Goal: Communication & Community: Answer question/provide support

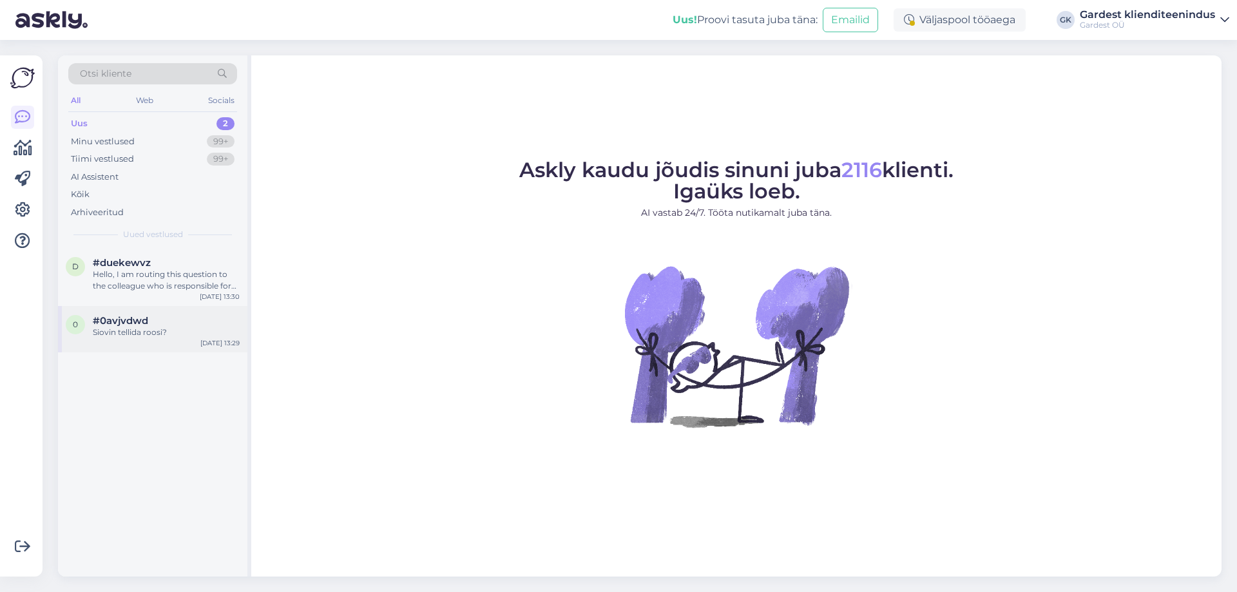
click at [167, 327] on div "Siovin tellida roosi?" at bounding box center [166, 333] width 147 height 12
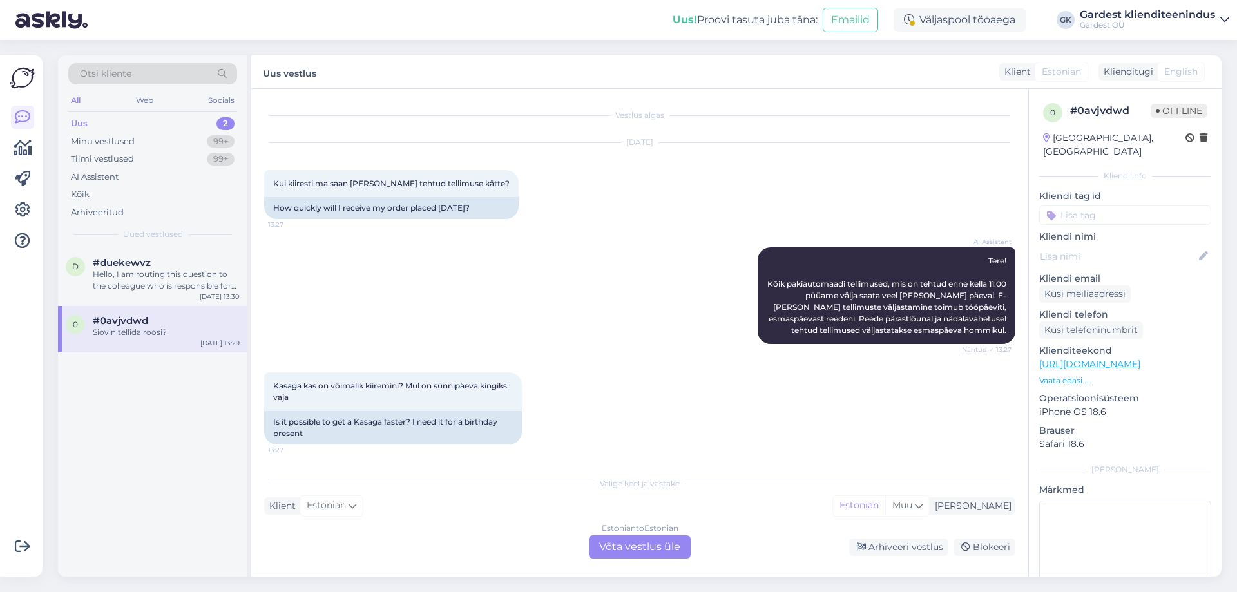
scroll to position [144, 0]
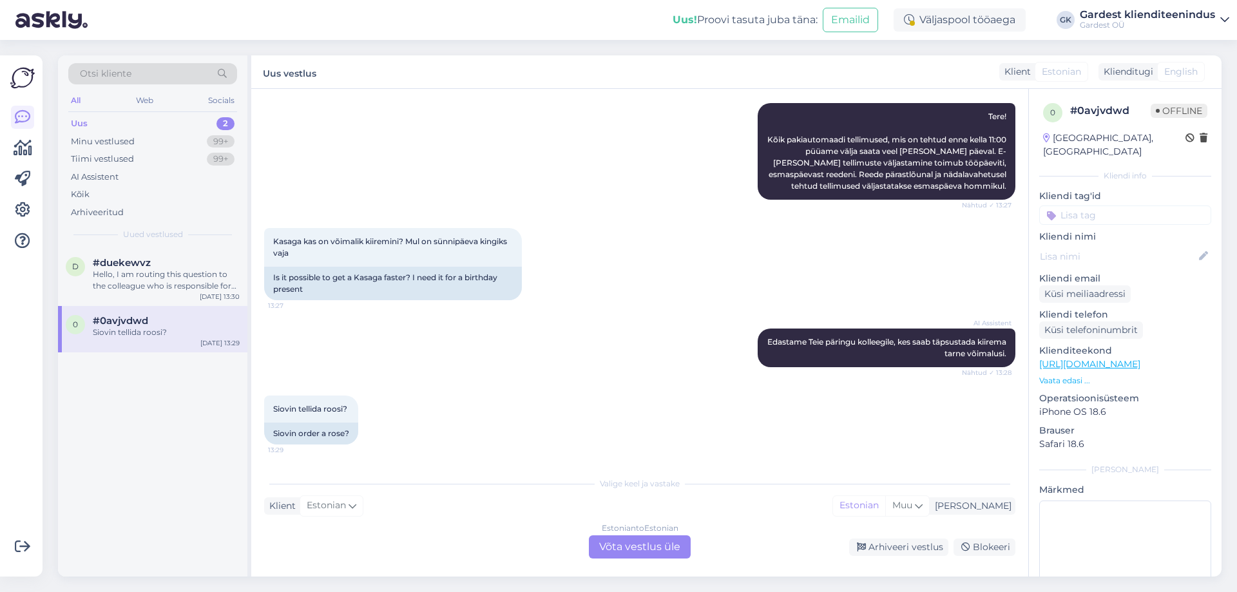
click at [640, 550] on div "Estonian to Estonian Võta vestlus üle" at bounding box center [640, 547] width 102 height 23
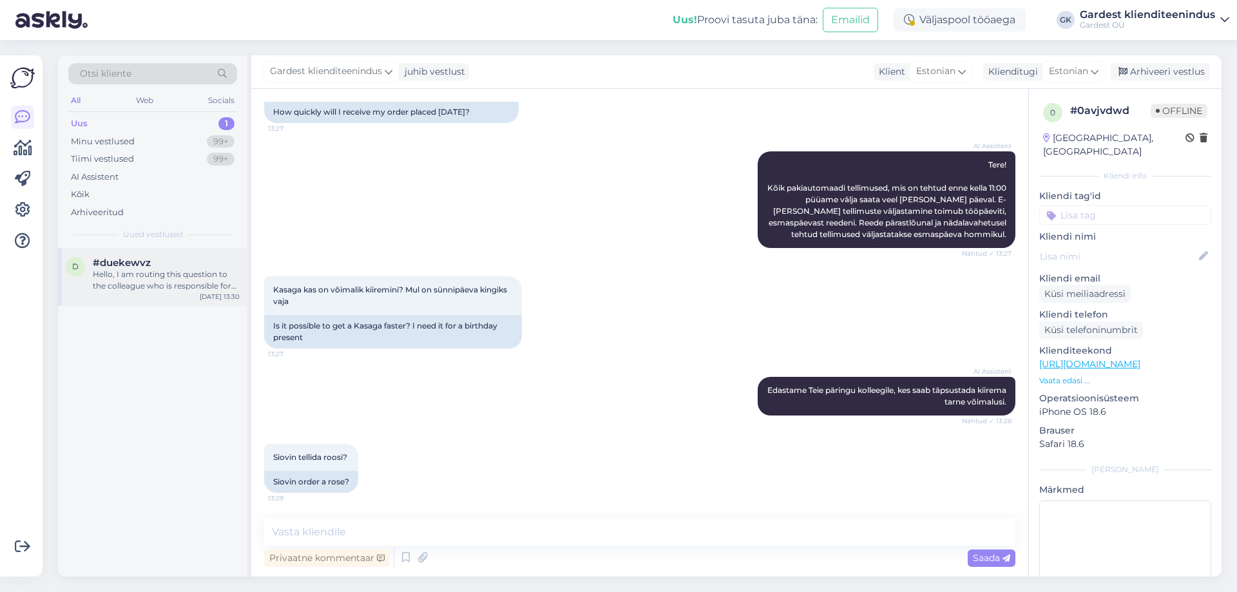
click at [124, 289] on div "Hello, I am routing this question to the colleague who is responsible for this …" at bounding box center [166, 280] width 147 height 23
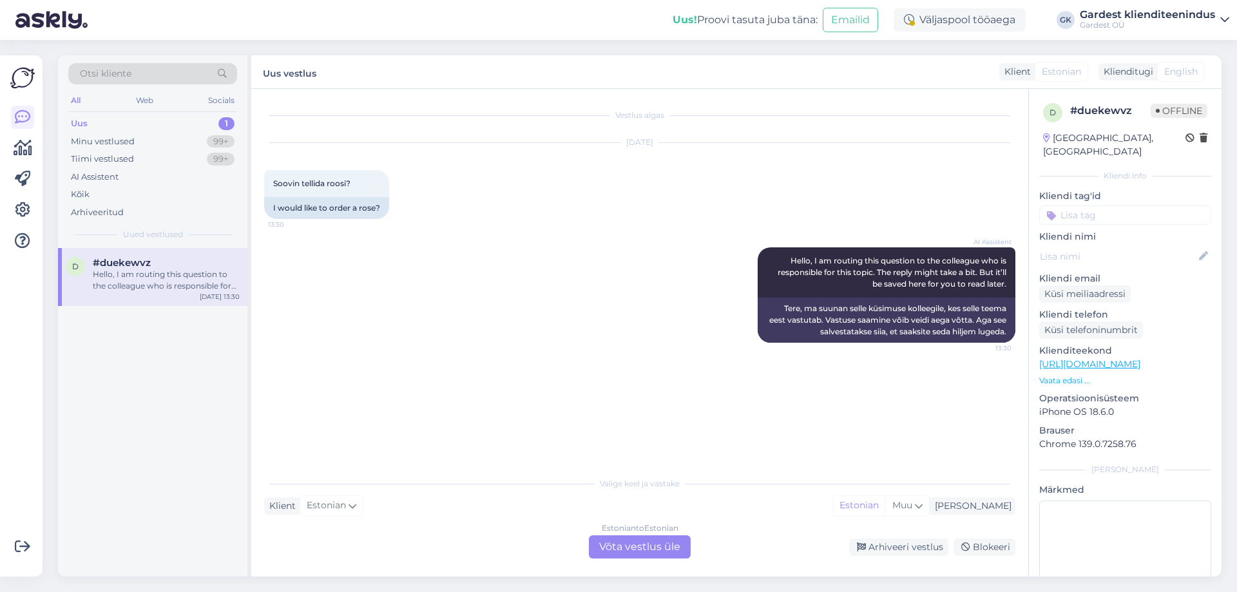
click at [634, 553] on div "Estonian to Estonian Võta vestlus üle" at bounding box center [640, 547] width 102 height 23
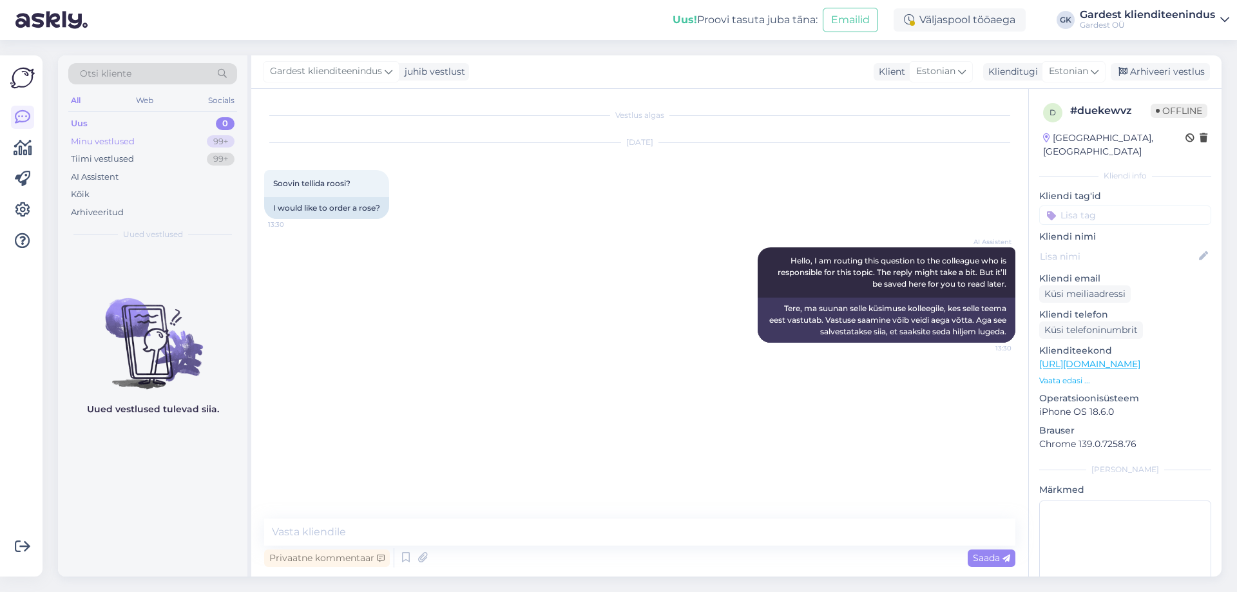
click at [111, 146] on div "Minu vestlused" at bounding box center [103, 141] width 64 height 13
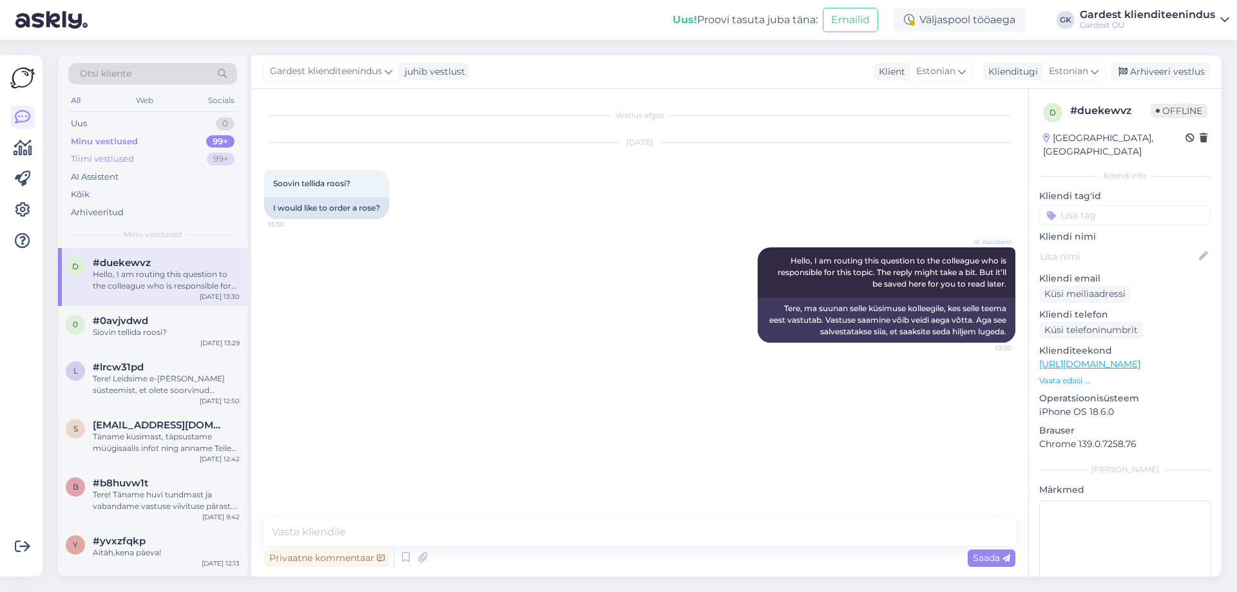
click at [112, 159] on div "Tiimi vestlused" at bounding box center [102, 159] width 63 height 13
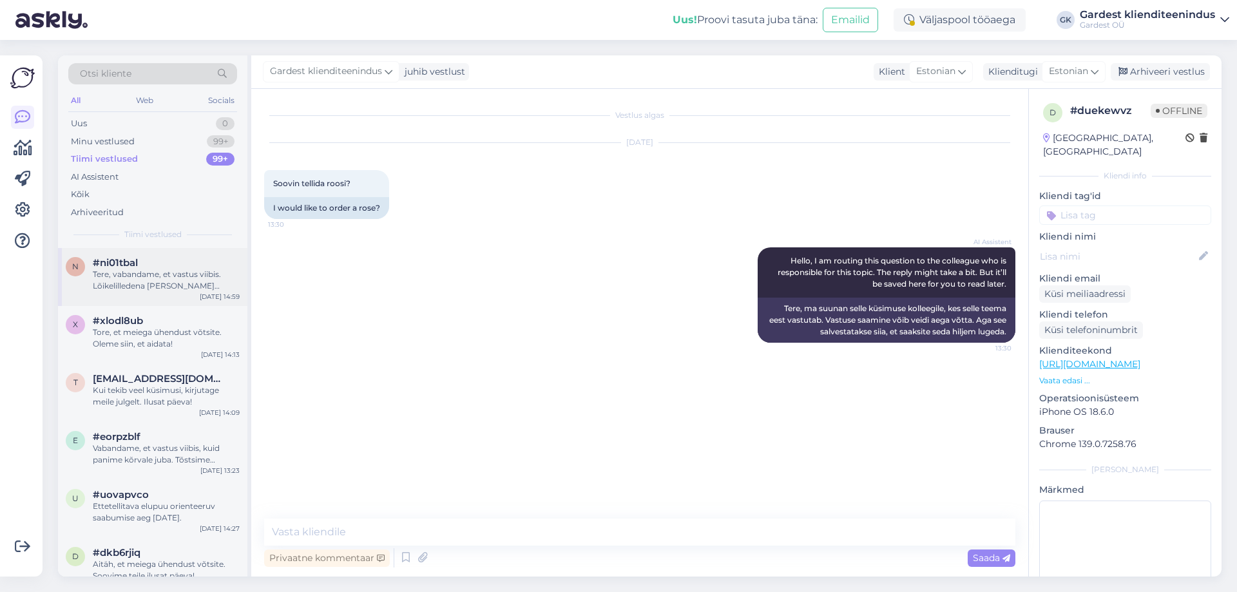
click at [151, 274] on div "Tere, vabandame, et vastus viibis. Lõikelilledena [PERSON_NAME] [PERSON_NAME] p…" at bounding box center [166, 280] width 147 height 23
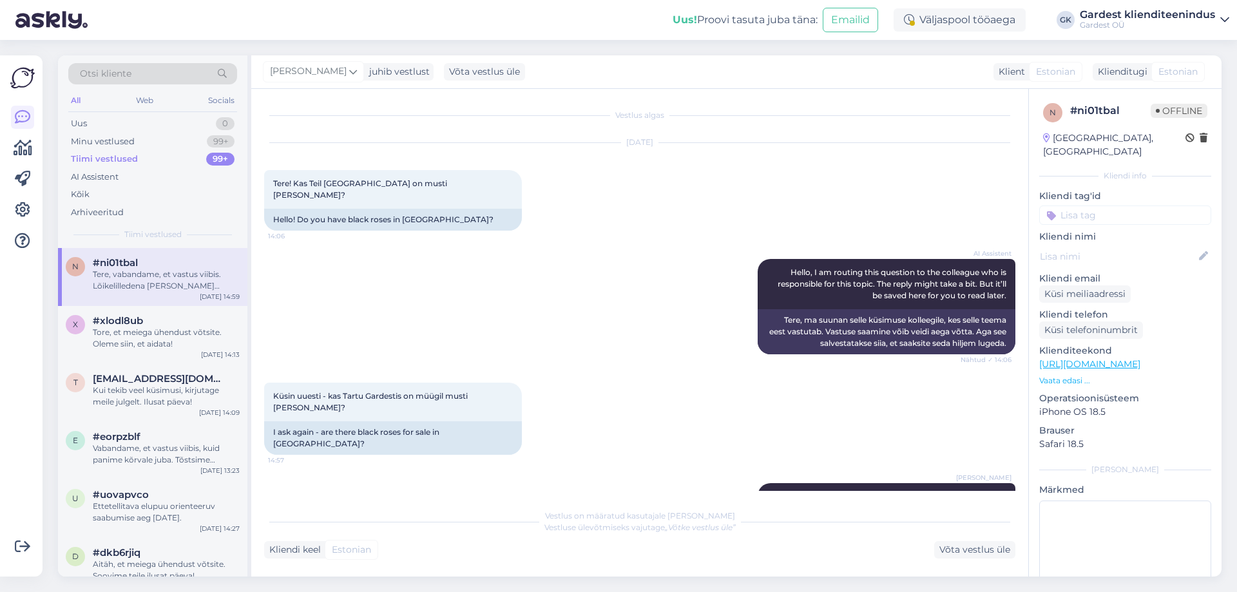
scroll to position [10, 0]
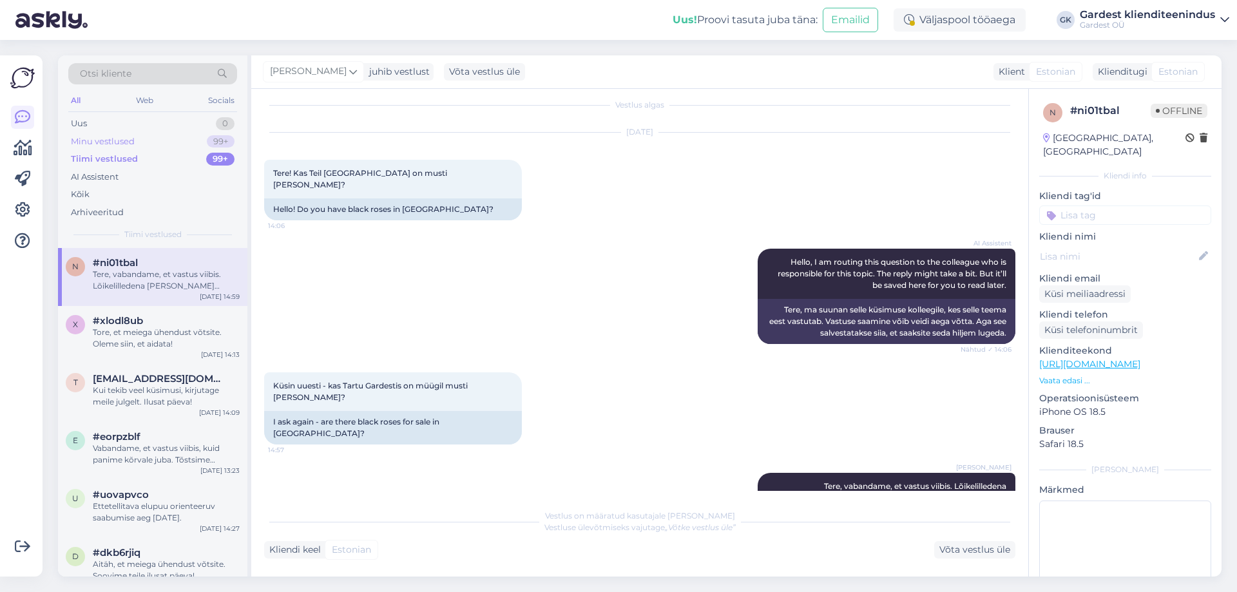
click at [115, 134] on div "Minu vestlused 99+" at bounding box center [152, 142] width 169 height 18
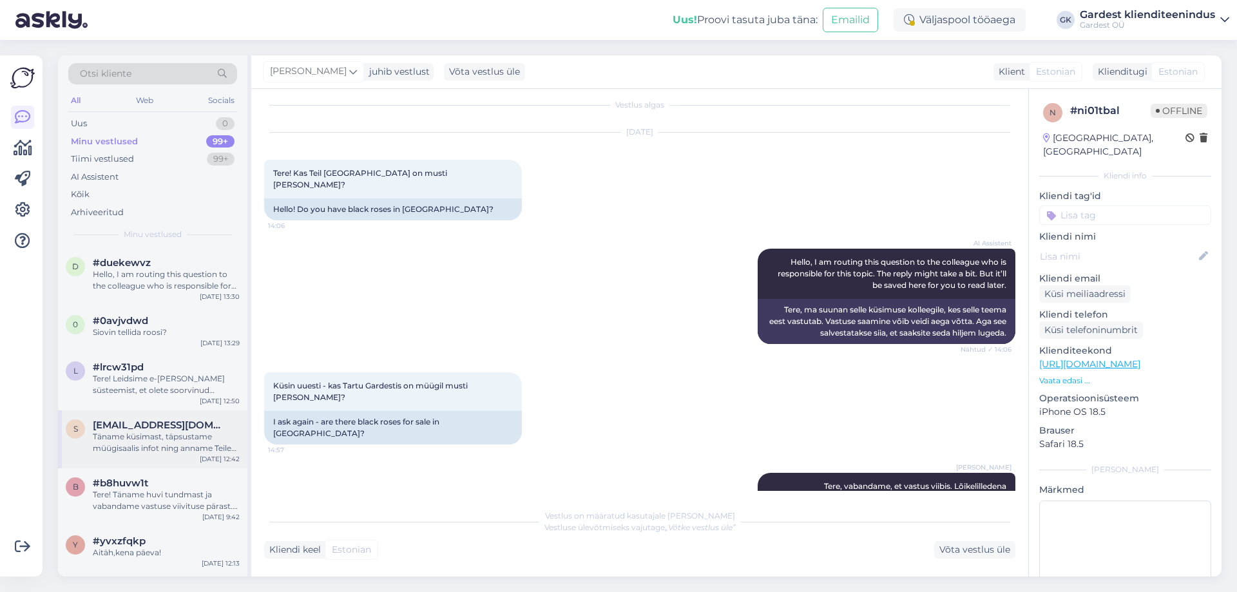
click at [156, 441] on div "Täname küsimast, täpsustame müügisaalis infot ning anname Teile teada." at bounding box center [166, 442] width 147 height 23
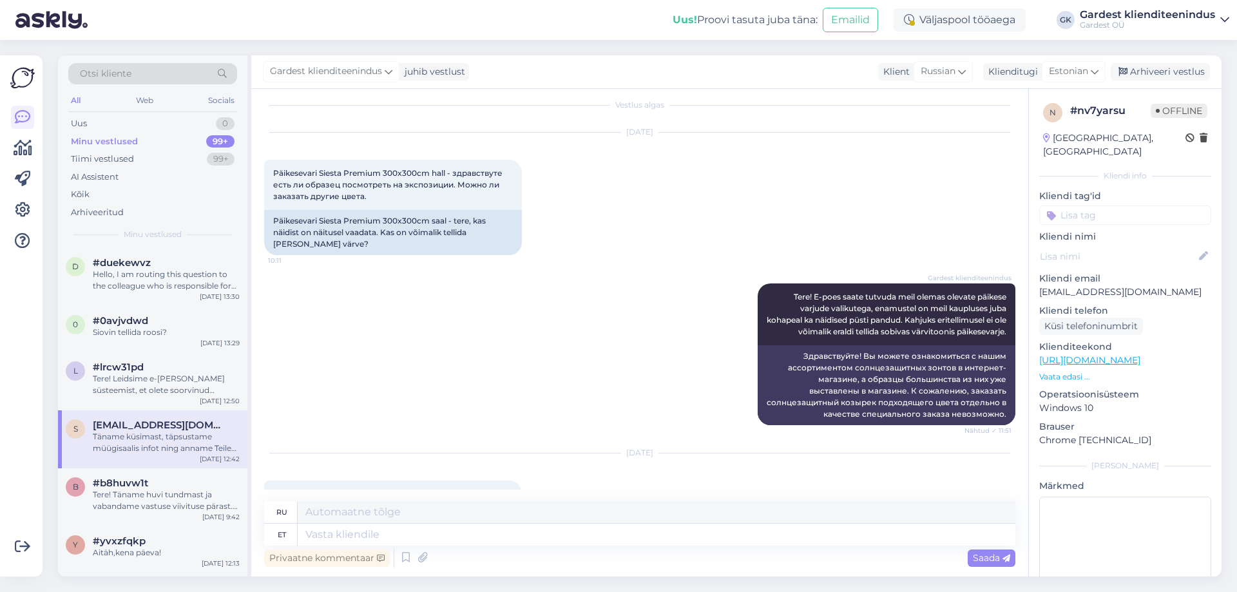
scroll to position [1368, 0]
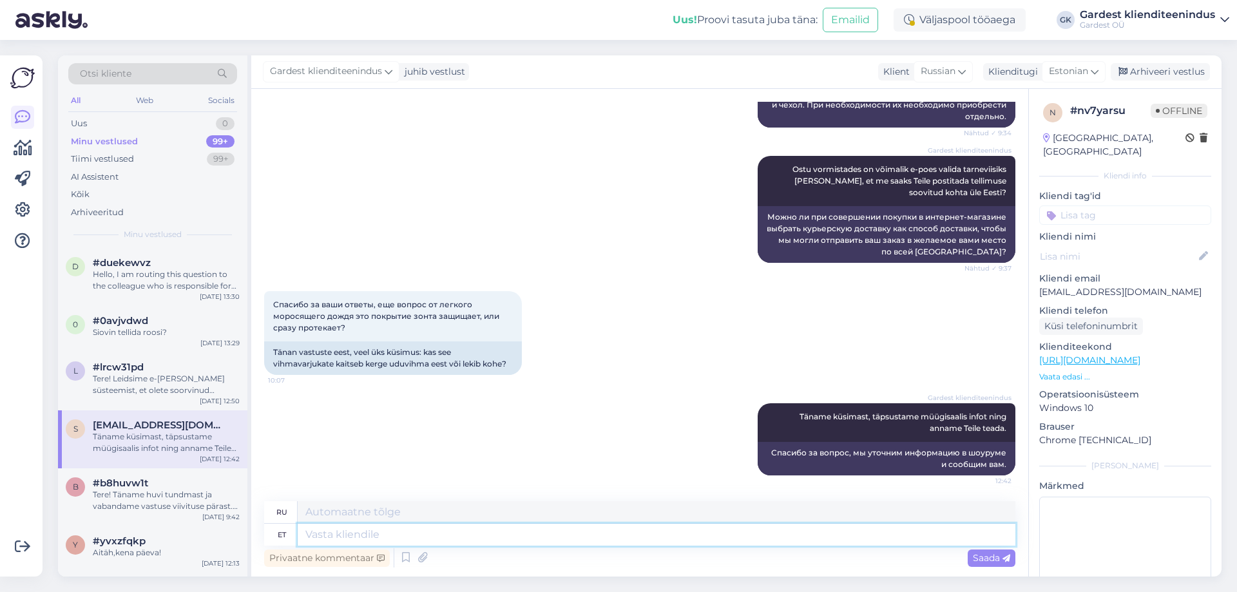
click at [344, 535] on textarea at bounding box center [657, 535] width 718 height 22
type textarea "Antud"
type textarea "Данный"
type textarea "[PERSON_NAME]"
type textarea "Эта обложка"
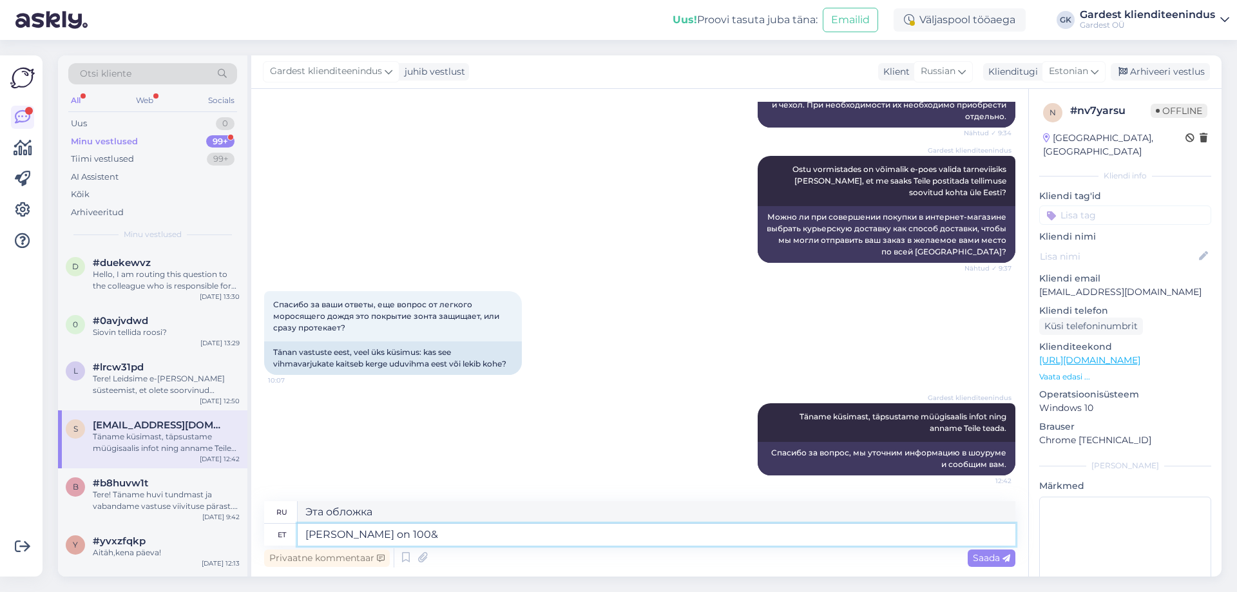
type textarea "[PERSON_NAME] on 100"
type textarea "Эта обложка 100"
type textarea "[PERSON_NAME] on 100%"
type textarea "Это покрытие составляет 100%"
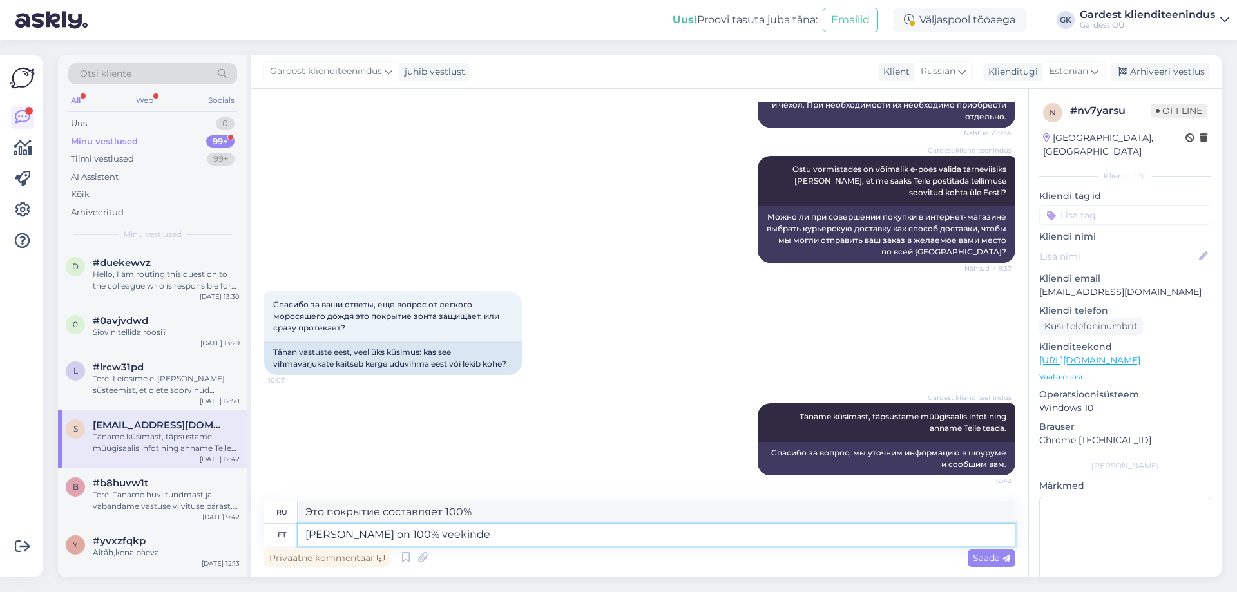
type textarea "[PERSON_NAME] on 100% veekindel"
type textarea "Этот чехол на 100% водонепроницаем."
type textarea "[PERSON_NAME] on 100% veekindel."
click at [971, 561] on div "Saada" at bounding box center [992, 558] width 48 height 17
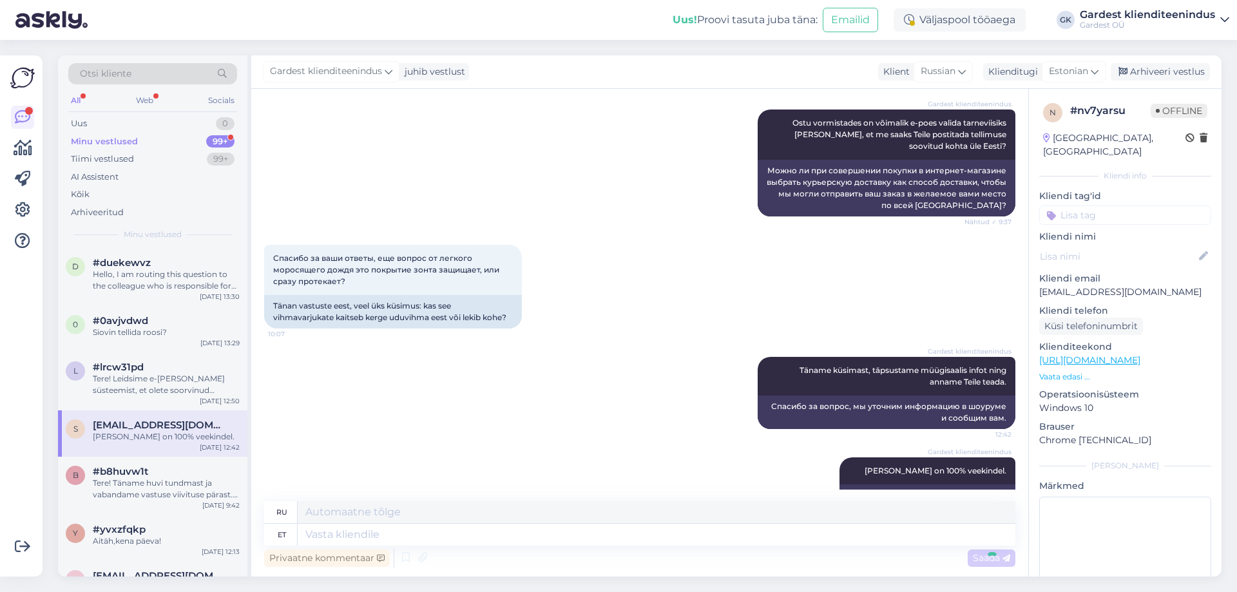
scroll to position [1457, 0]
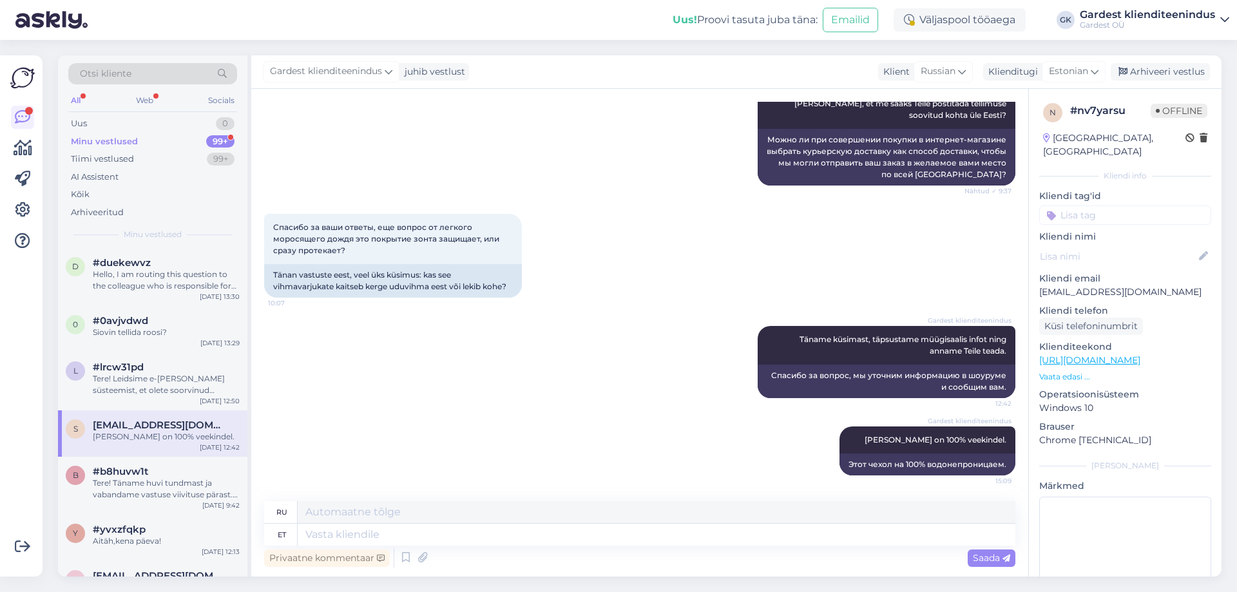
click at [133, 143] on div "Minu vestlused" at bounding box center [104, 141] width 67 height 13
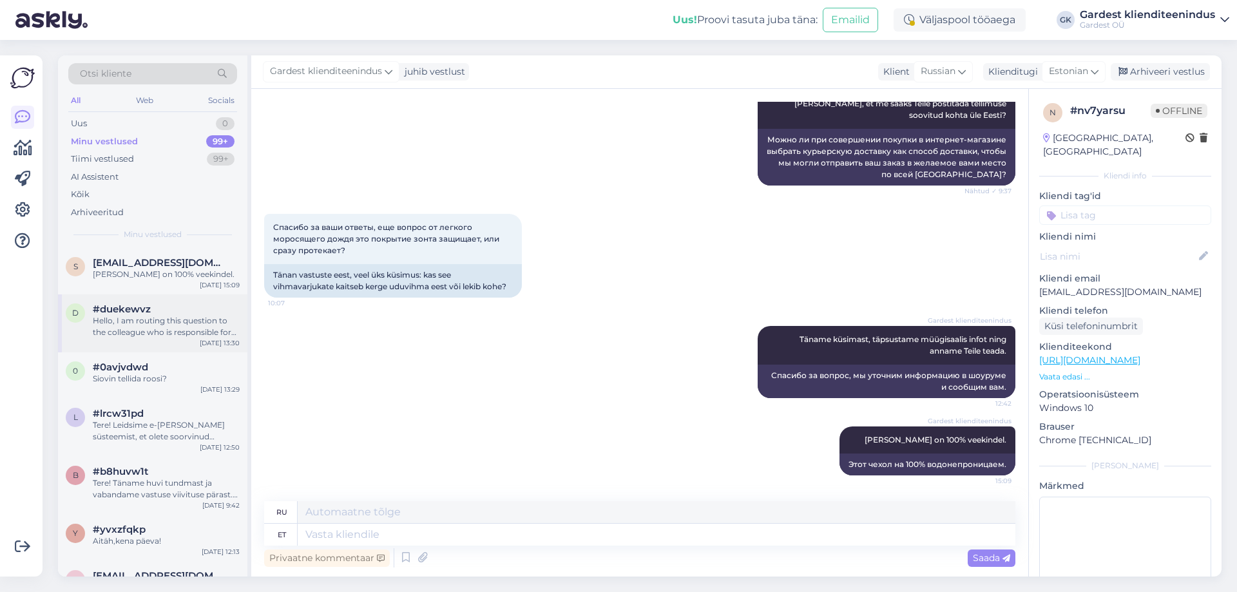
click at [141, 304] on span "#duekewvz" at bounding box center [122, 310] width 58 height 12
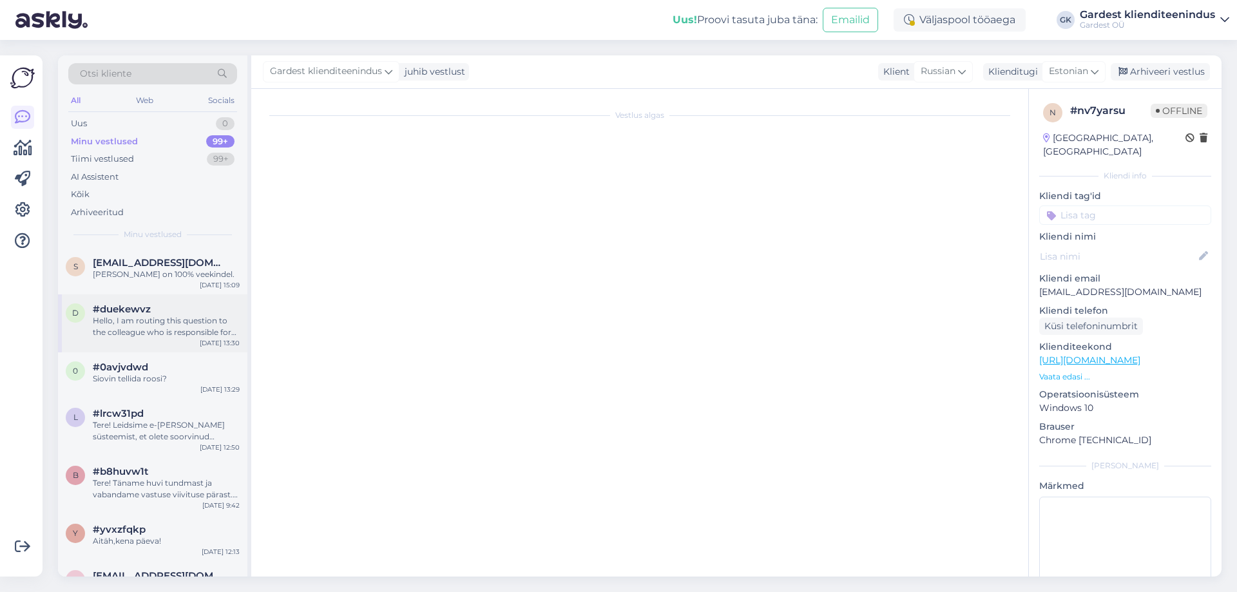
scroll to position [0, 0]
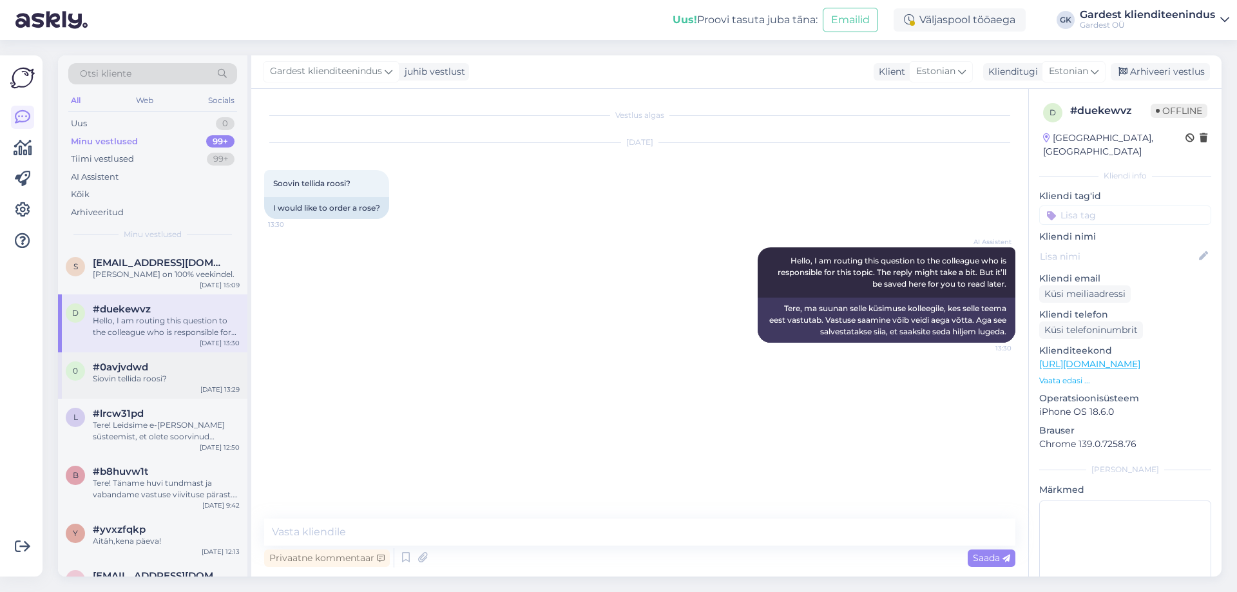
click at [149, 370] on div "#0avjvdwd" at bounding box center [166, 368] width 147 height 12
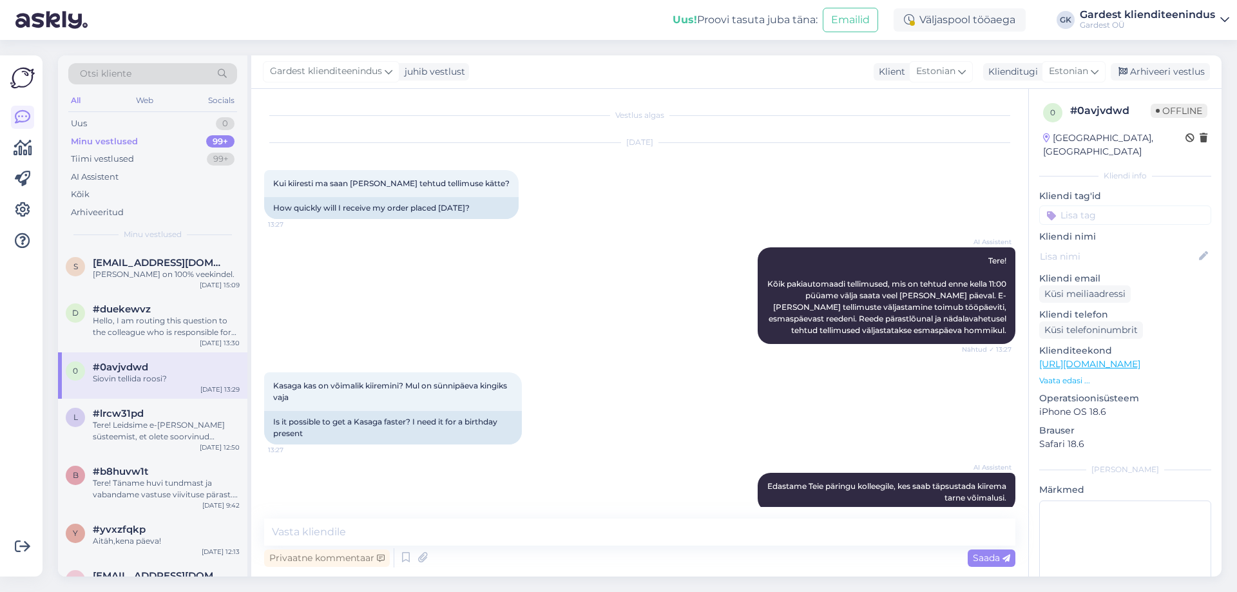
scroll to position [96, 0]
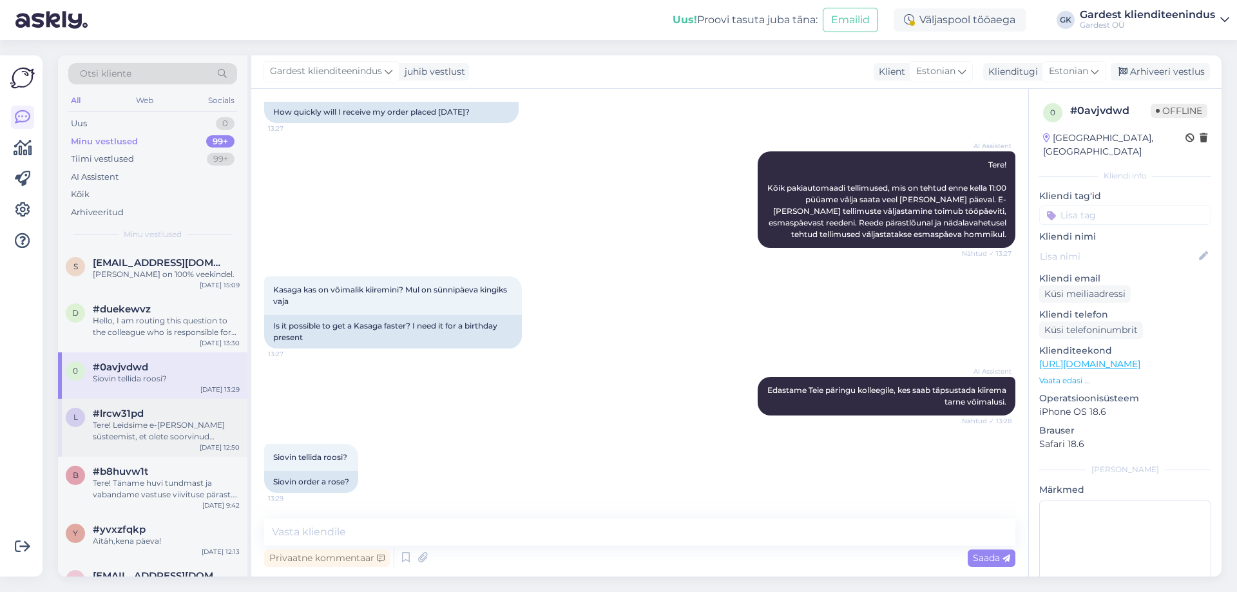
click at [149, 428] on div "Tere! Leidsime e-[PERSON_NAME] süsteemist, et olete soorvinud vormistada tellim…" at bounding box center [166, 431] width 147 height 23
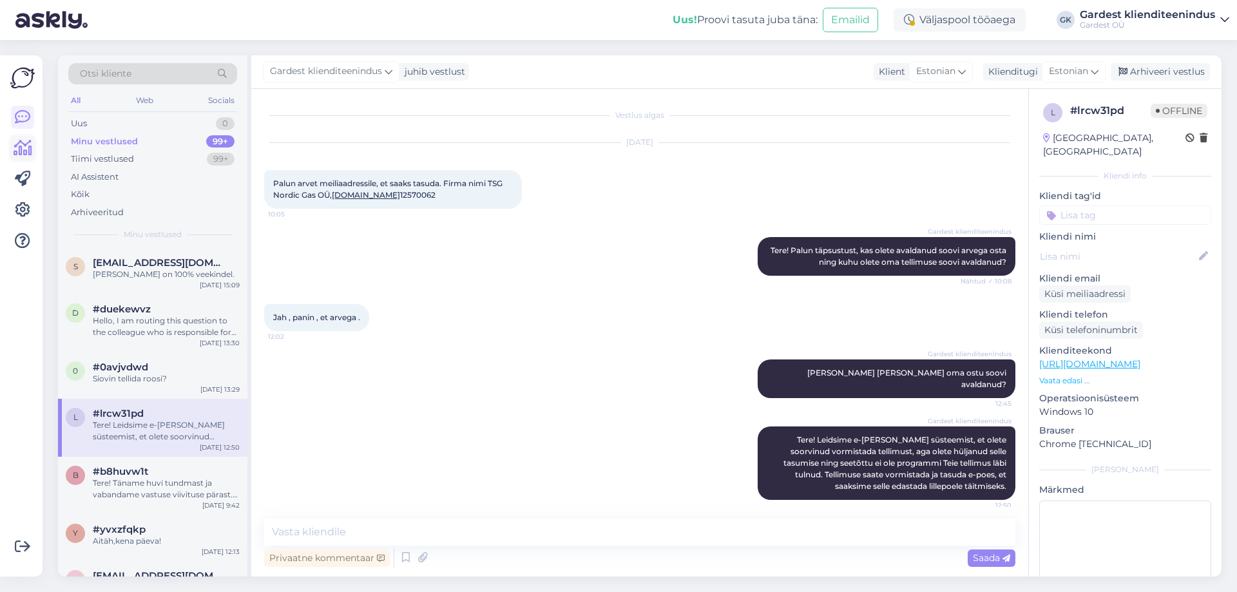
click at [14, 142] on icon at bounding box center [23, 148] width 19 height 15
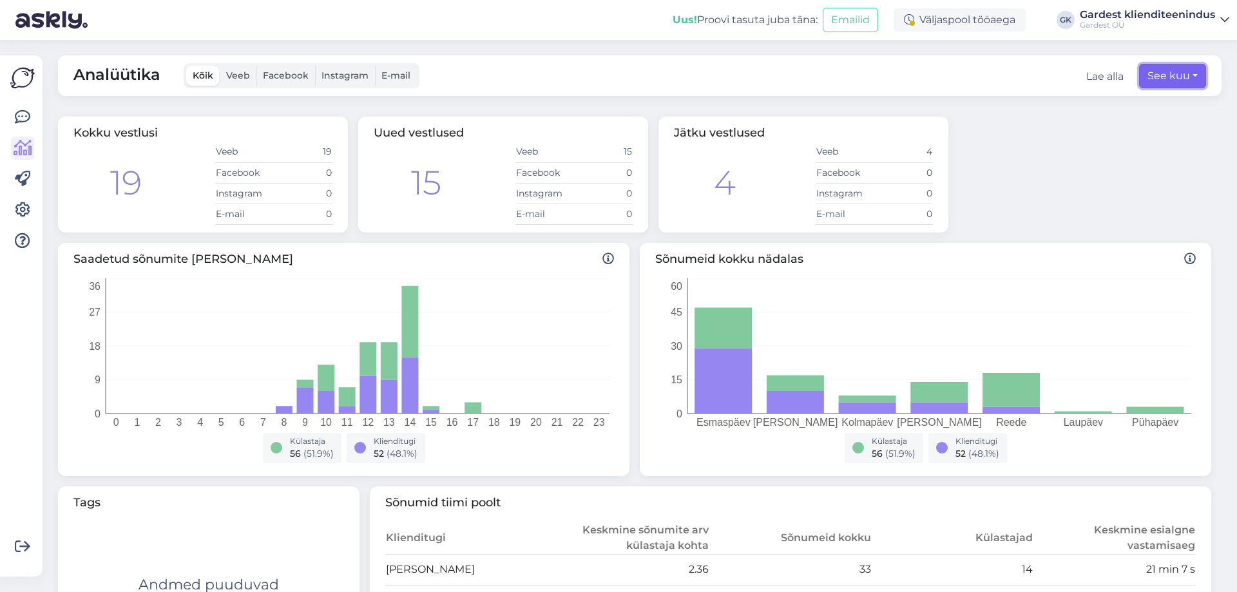
click at [1173, 79] on button "See kuu" at bounding box center [1173, 76] width 67 height 24
select select "7"
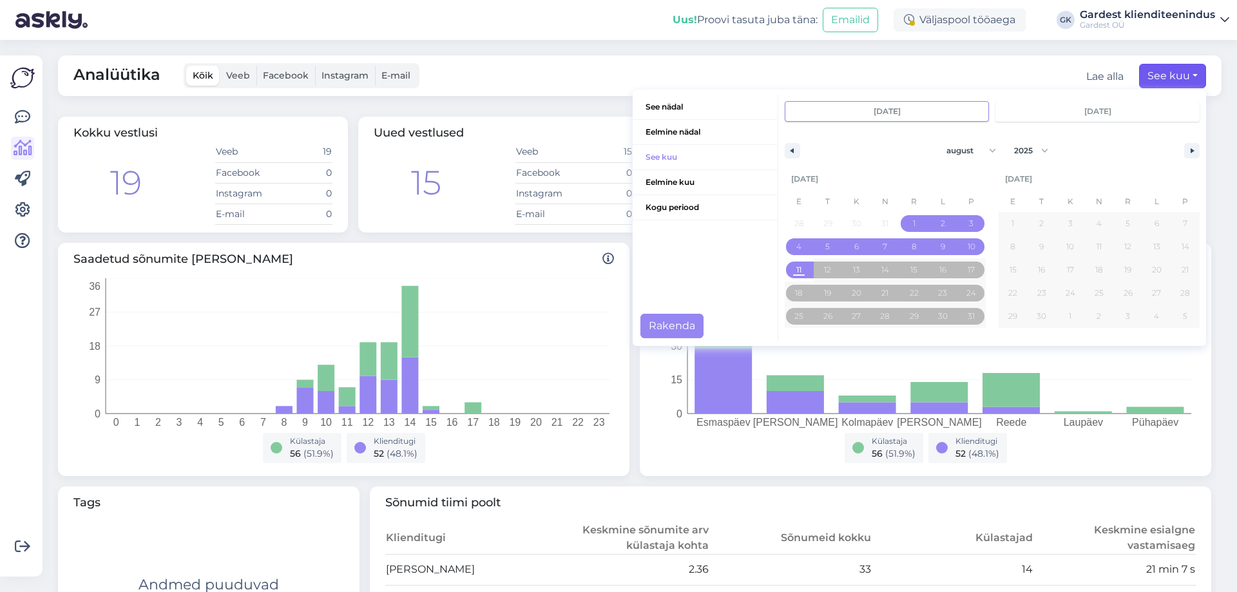
click at [1008, 72] on div "Analüütika Kõik Veeb Facebook Instagram E-mail Lae alla See kuu See nädal Eelmi…" at bounding box center [640, 75] width 1164 height 41
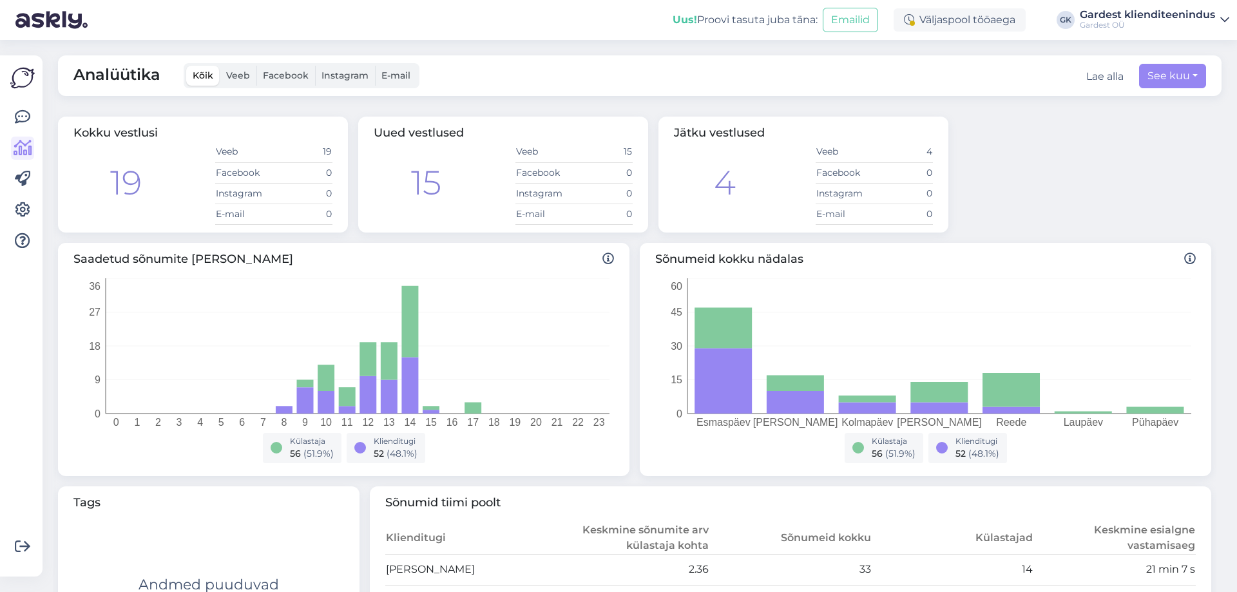
click at [1110, 162] on div "Kokku vestlusi 19 Veeb 19 Facebook 0 Instagram 0 E-mail 0 Uued vestlused 15 Vee…" at bounding box center [635, 175] width 1164 height 126
